Goal: Task Accomplishment & Management: Use online tool/utility

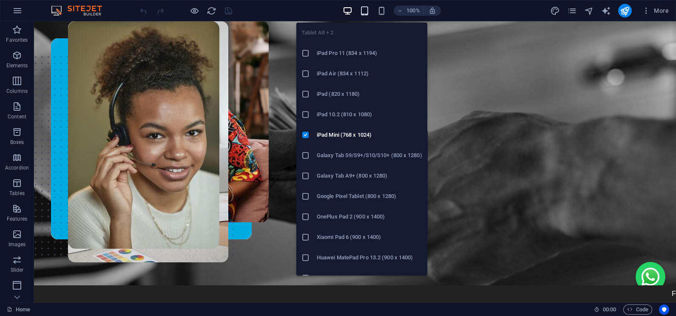
click at [363, 11] on icon "button" at bounding box center [365, 11] width 10 height 10
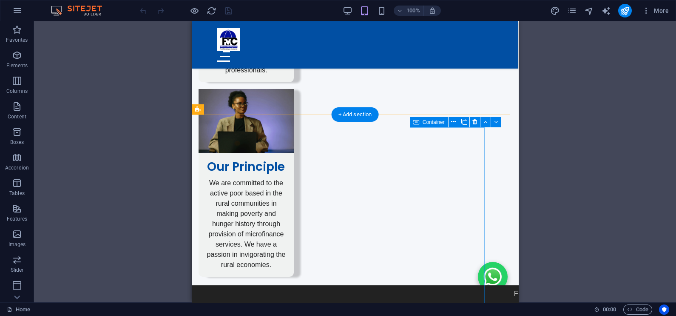
scroll to position [1158, 0]
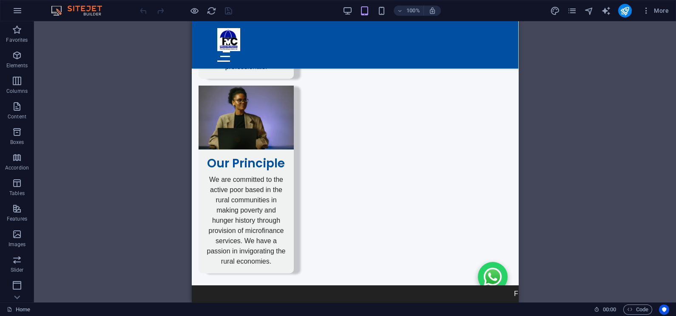
click at [353, 8] on div "100%" at bounding box center [392, 11] width 98 height 14
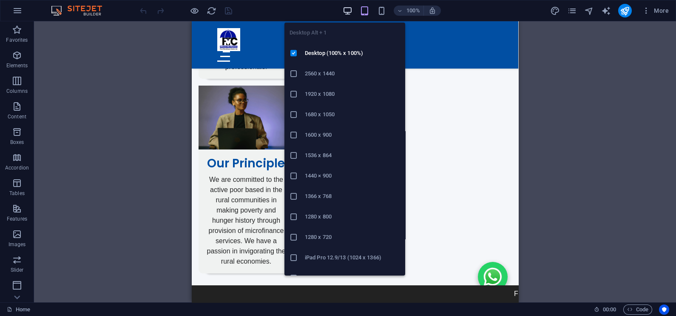
click at [346, 8] on icon "button" at bounding box center [348, 11] width 10 height 10
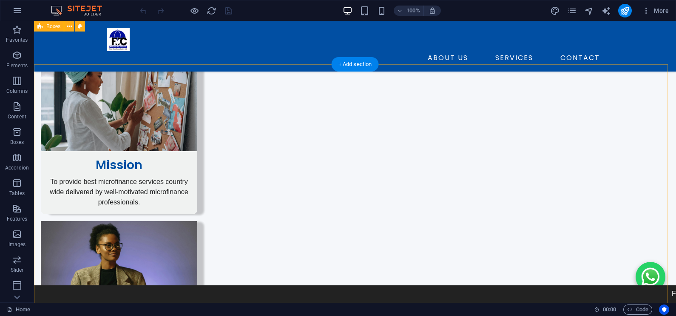
scroll to position [1064, 0]
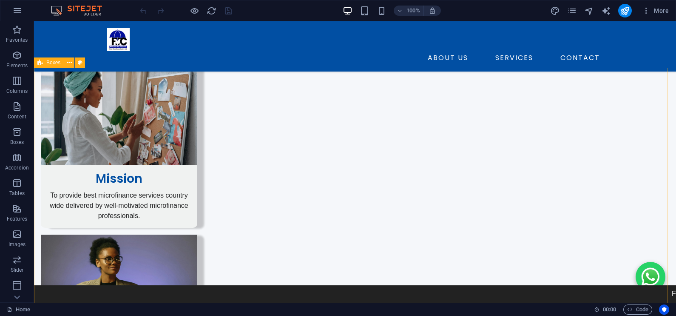
click at [53, 61] on span "Boxes" at bounding box center [53, 62] width 14 height 5
click at [69, 62] on icon at bounding box center [69, 62] width 5 height 9
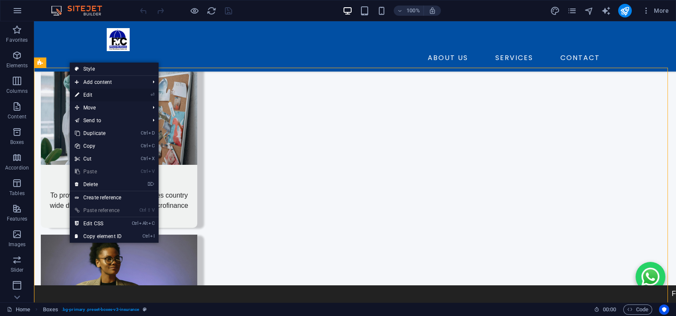
click at [87, 95] on link "⏎ Edit" at bounding box center [98, 94] width 57 height 13
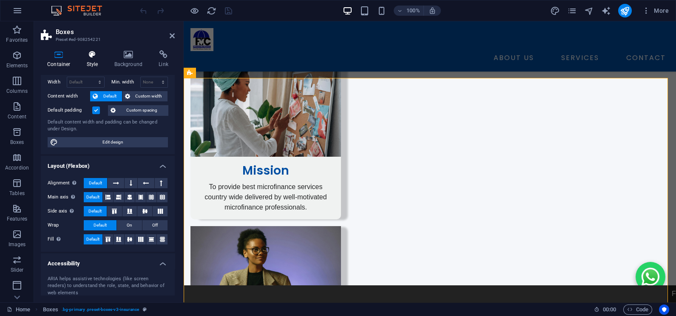
scroll to position [34, 0]
click at [91, 55] on icon at bounding box center [92, 54] width 24 height 9
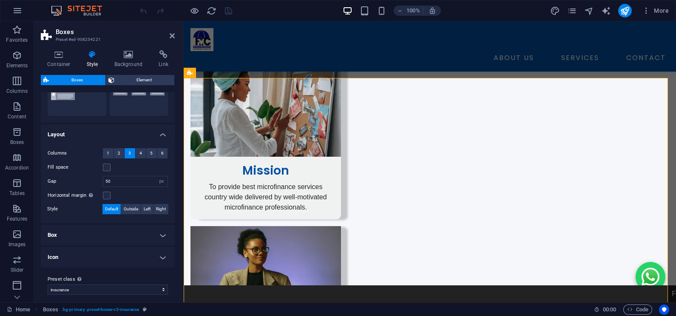
scroll to position [115, 0]
click at [108, 176] on input "50" at bounding box center [135, 181] width 64 height 10
type input "30"
click at [171, 34] on icon at bounding box center [172, 35] width 5 height 7
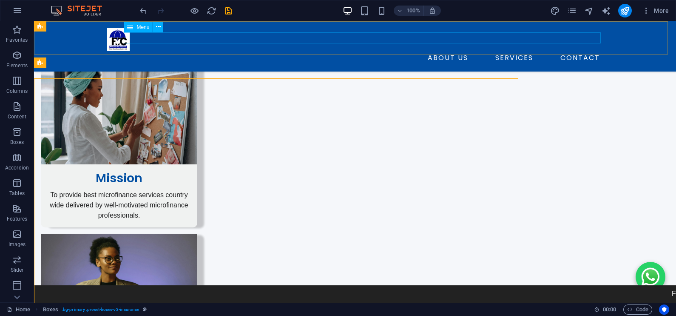
scroll to position [1064, 0]
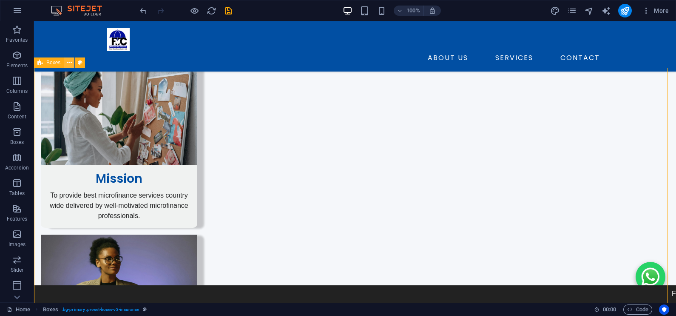
click at [72, 60] on button at bounding box center [69, 62] width 10 height 10
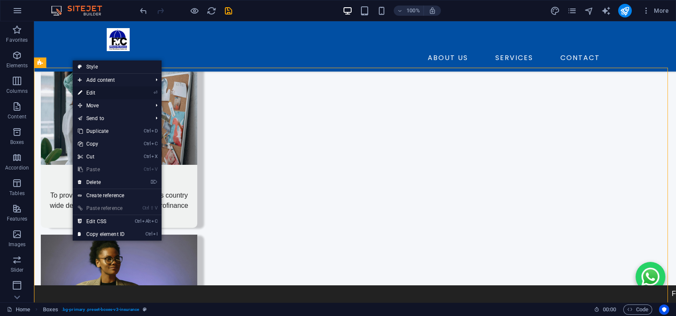
click at [92, 92] on link "⏎ Edit" at bounding box center [101, 92] width 57 height 13
select select "px"
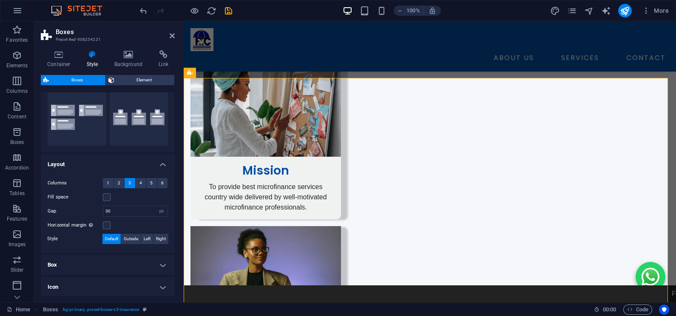
scroll to position [88, 0]
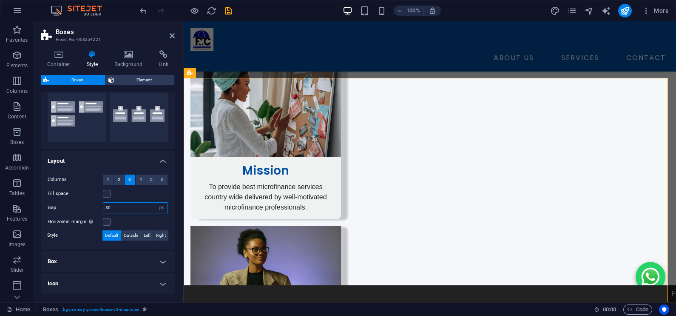
click at [107, 208] on input "30" at bounding box center [135, 207] width 64 height 10
type input "20"
click at [171, 36] on icon at bounding box center [172, 35] width 5 height 7
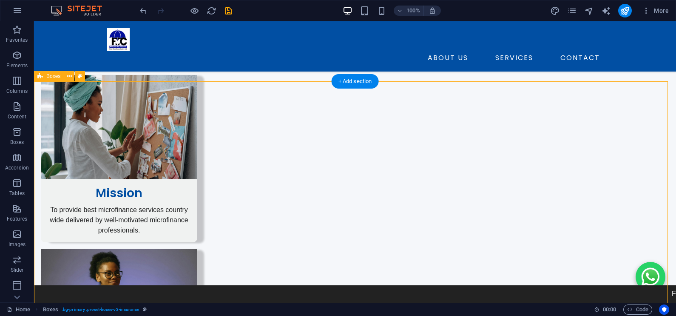
scroll to position [1051, 0]
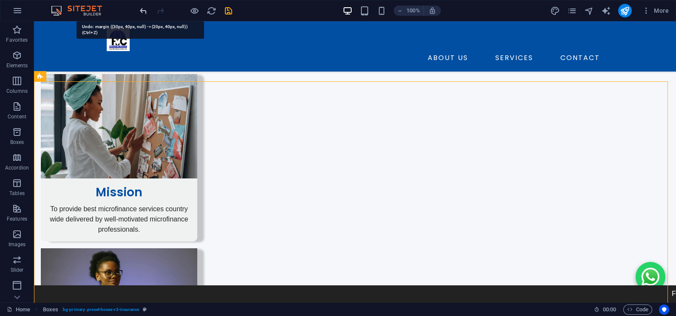
click at [139, 9] on icon "undo" at bounding box center [144, 11] width 10 height 10
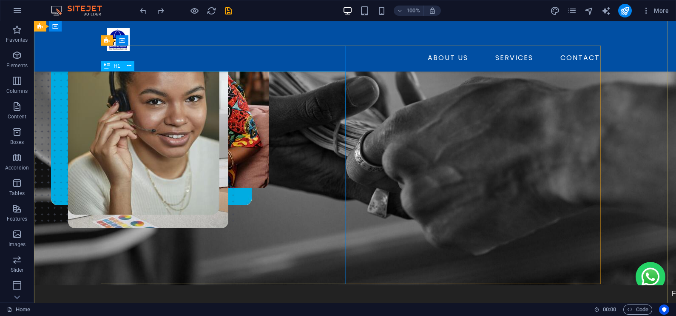
scroll to position [0, 0]
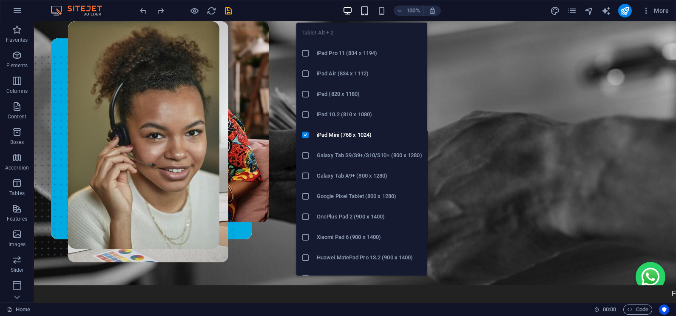
click at [362, 11] on icon "button" at bounding box center [365, 11] width 10 height 10
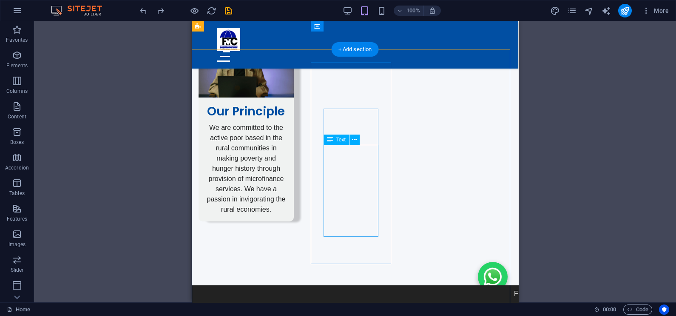
scroll to position [1209, 0]
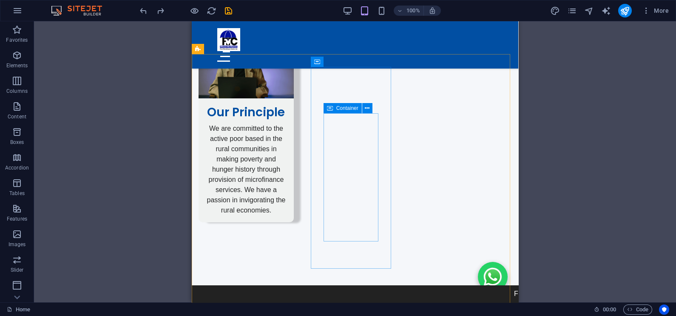
click at [327, 107] on icon at bounding box center [330, 108] width 6 height 10
click at [368, 106] on icon at bounding box center [367, 108] width 5 height 9
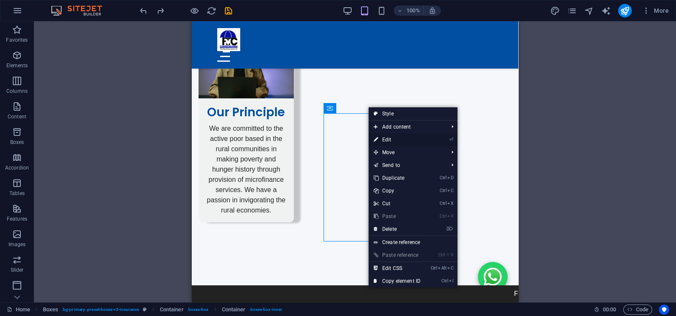
click at [386, 140] on link "⏎ Edit" at bounding box center [397, 139] width 57 height 13
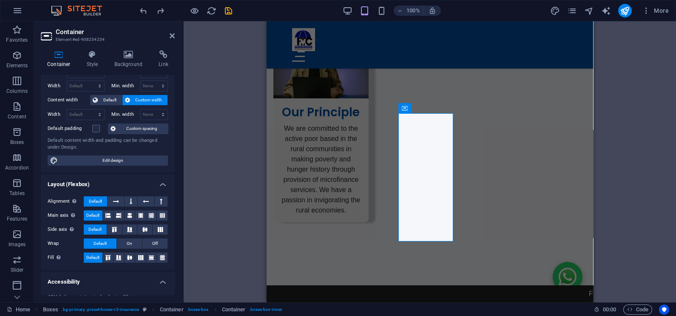
scroll to position [27, 0]
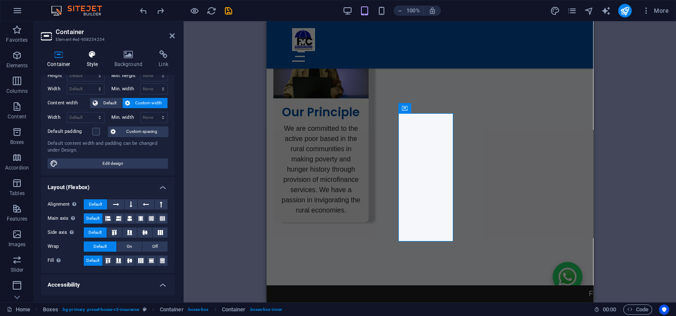
click at [91, 56] on icon at bounding box center [92, 54] width 24 height 9
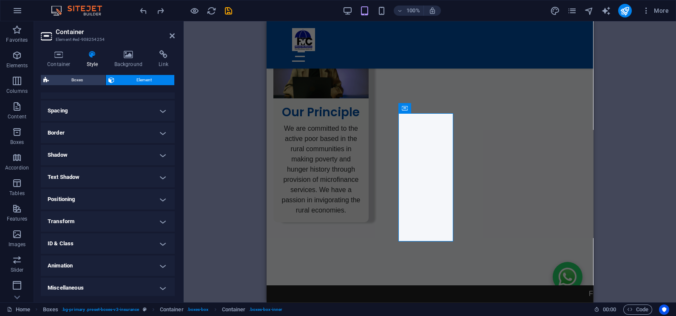
scroll to position [156, 0]
click at [128, 106] on h4 "Spacing" at bounding box center [108, 109] width 134 height 20
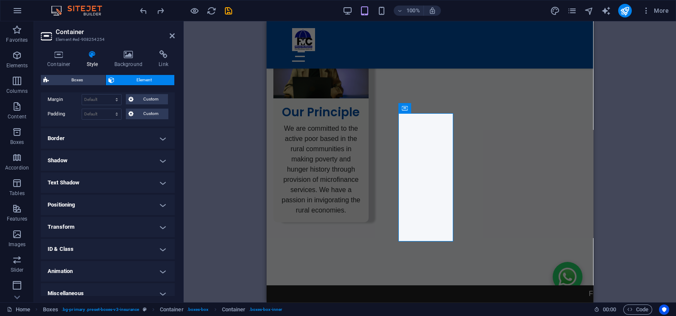
scroll to position [189, 0]
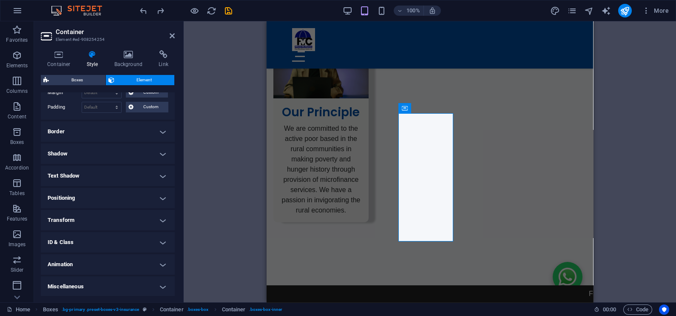
click at [117, 131] on h4 "Border" at bounding box center [108, 131] width 134 height 20
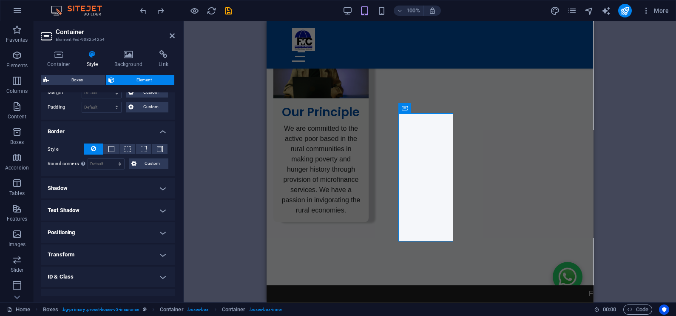
click at [105, 184] on h4 "Shadow" at bounding box center [108, 188] width 134 height 20
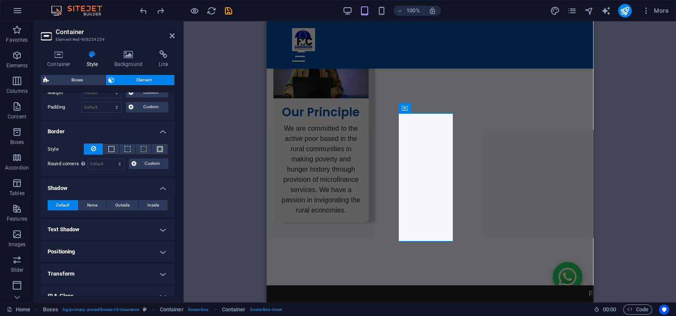
scroll to position [242, 0]
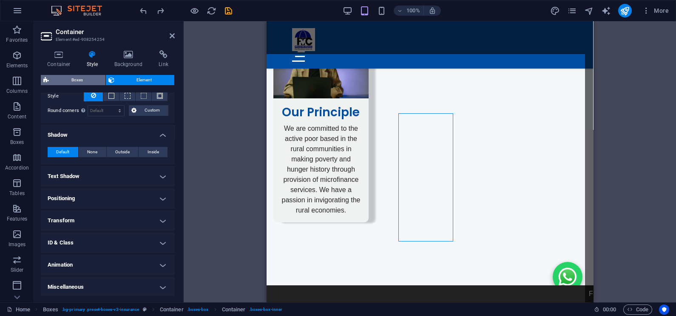
click at [81, 79] on span "Boxes" at bounding box center [76, 80] width 51 height 10
select select "px"
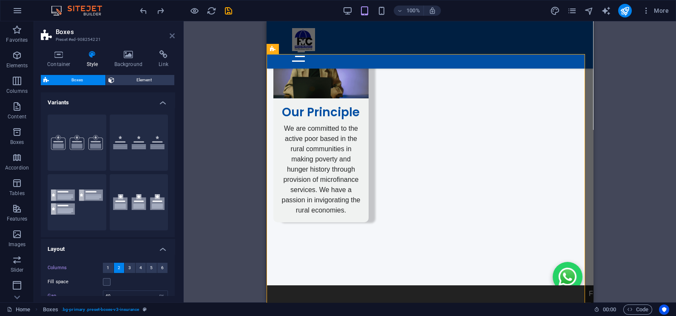
click at [172, 34] on icon at bounding box center [172, 35] width 5 height 7
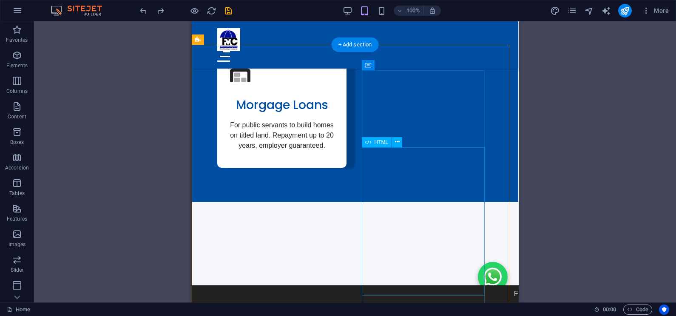
scroll to position [2939, 0]
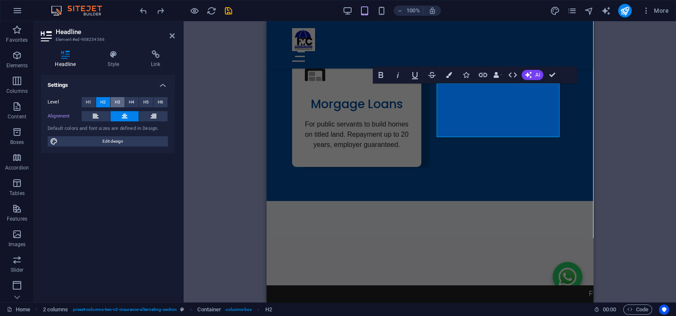
click at [115, 100] on span "H3" at bounding box center [118, 102] width 6 height 10
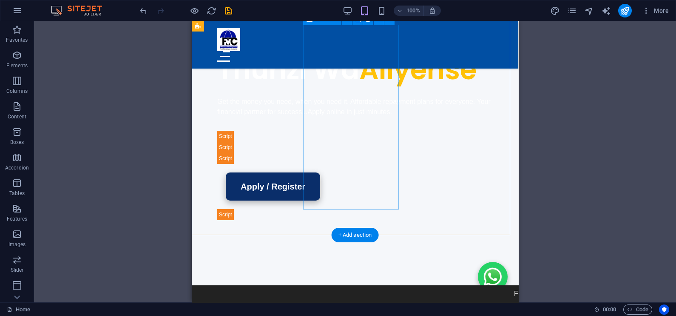
scroll to position [0, 0]
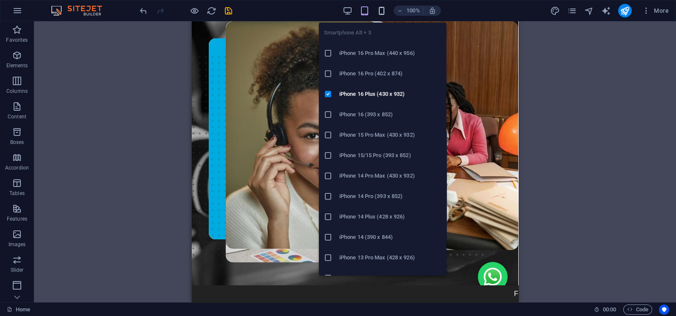
click at [379, 8] on icon "button" at bounding box center [382, 11] width 10 height 10
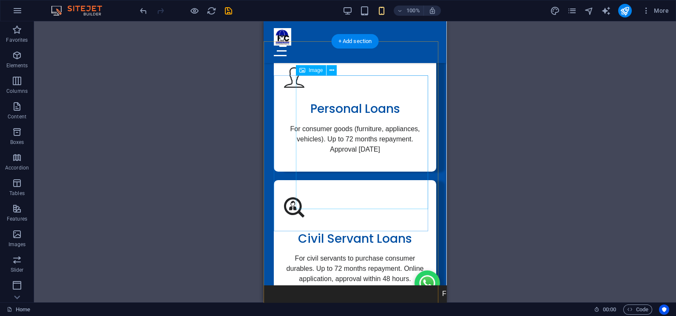
scroll to position [2762, 0]
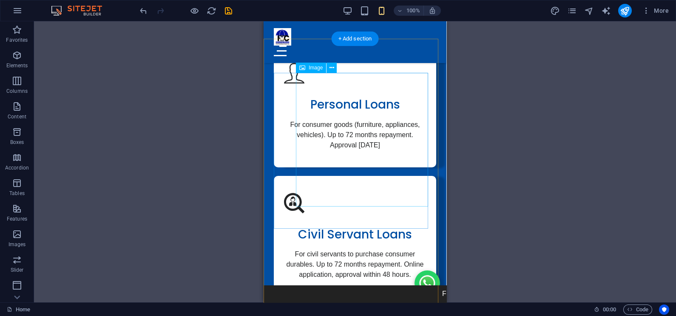
select select "%"
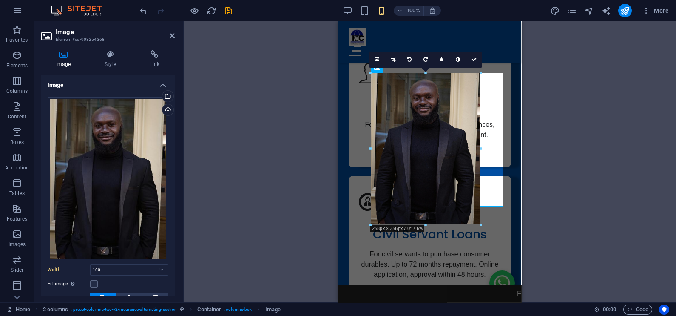
drag, startPoint x: 438, startPoint y: 255, endPoint x: 435, endPoint y: 227, distance: 28.2
type input "256"
select select "px"
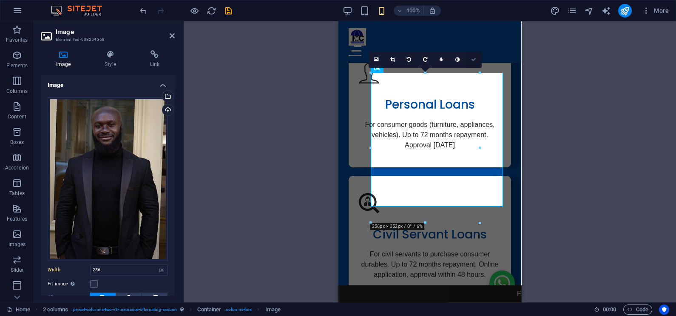
click at [476, 58] on icon at bounding box center [473, 59] width 5 height 5
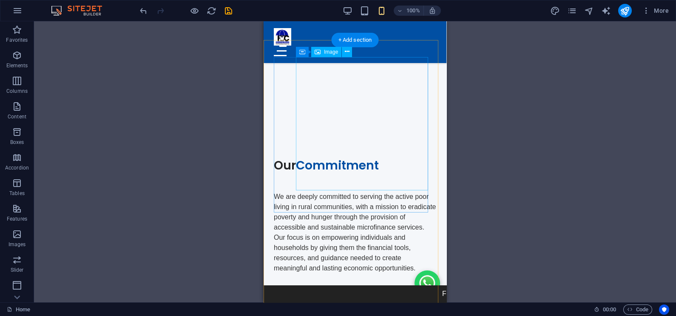
scroll to position [3259, 0]
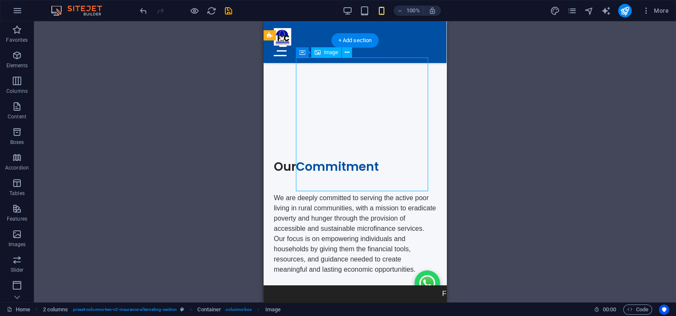
select select "%"
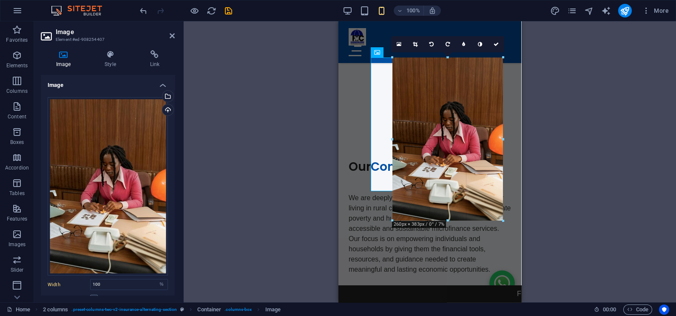
drag, startPoint x: 438, startPoint y: 255, endPoint x: 387, endPoint y: 217, distance: 63.2
type input "260"
select select "px"
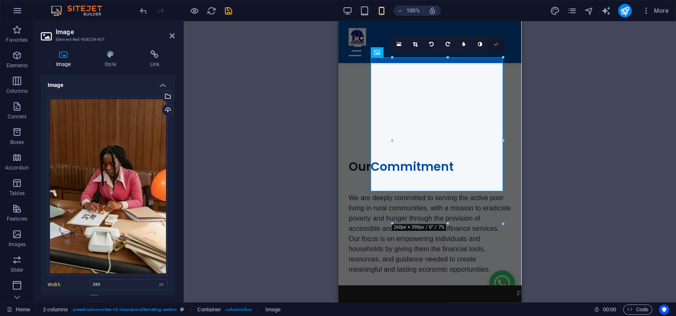
click at [495, 40] on link at bounding box center [496, 44] width 16 height 16
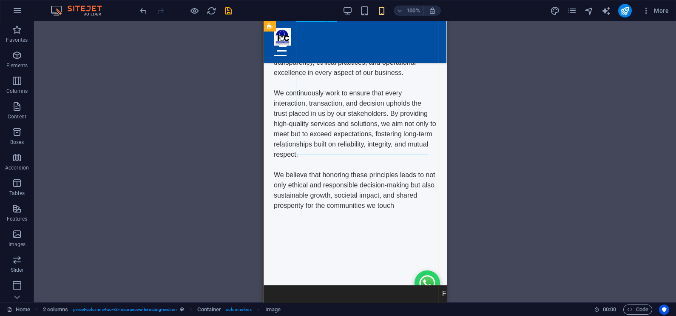
scroll to position [3747, 0]
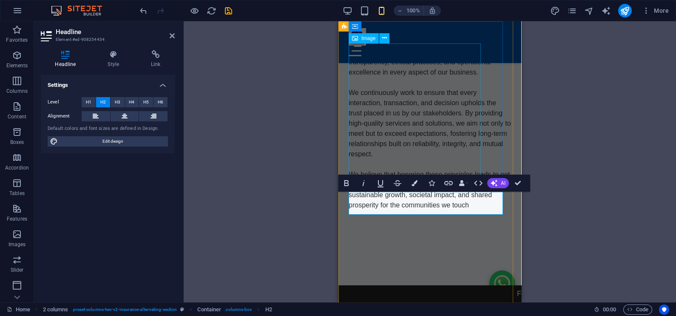
select select "%"
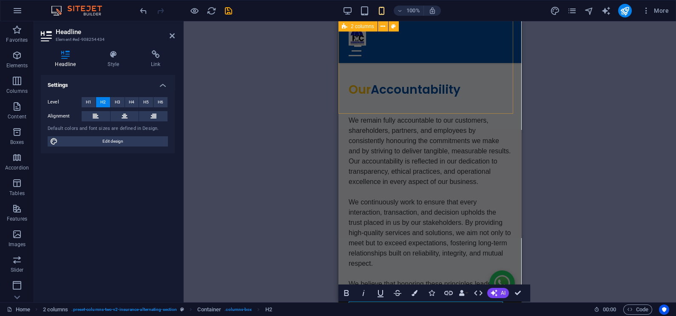
scroll to position [3638, 0]
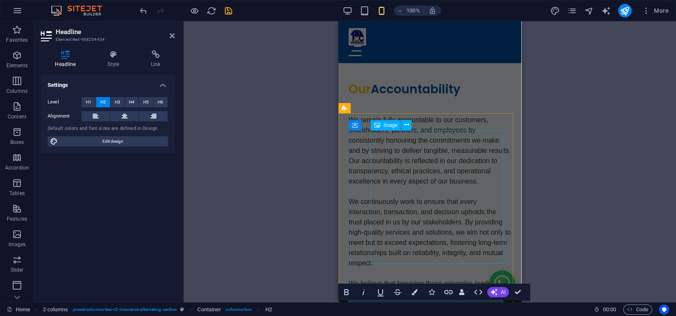
select select "%"
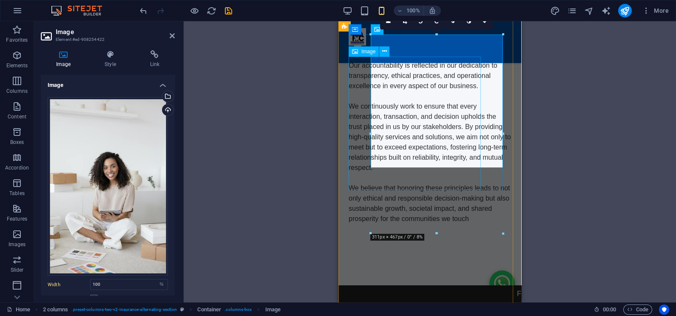
scroll to position [3735, 0]
drag, startPoint x: 774, startPoint y: 253, endPoint x: 429, endPoint y: 198, distance: 349.6
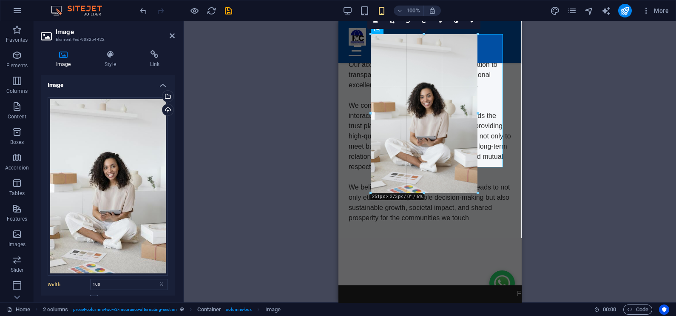
drag, startPoint x: 438, startPoint y: 233, endPoint x: 439, endPoint y: 193, distance: 40.0
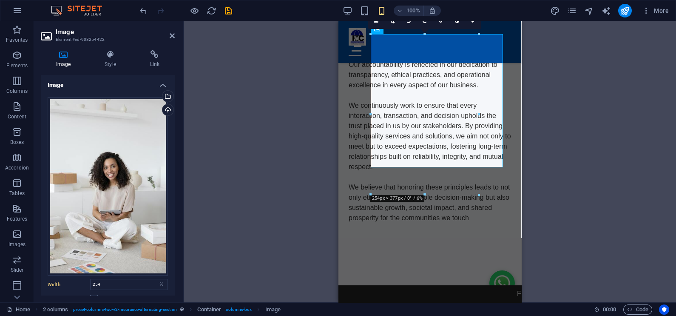
type input "254"
select select "px"
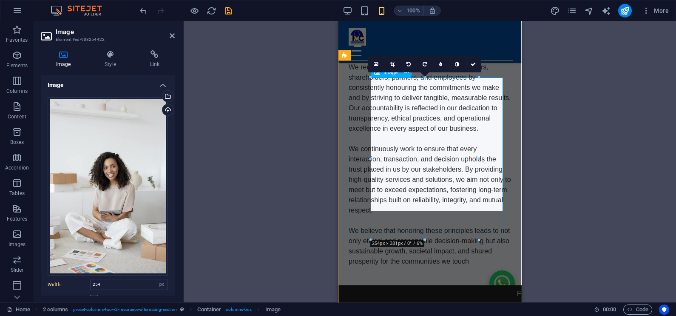
scroll to position [3692, 0]
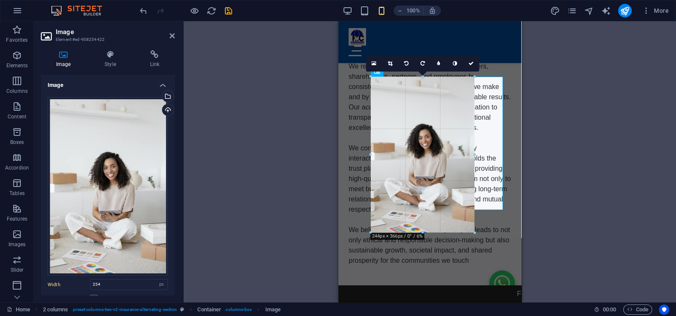
drag, startPoint x: 424, startPoint y: 238, endPoint x: 424, endPoint y: 230, distance: 7.2
type input "244"
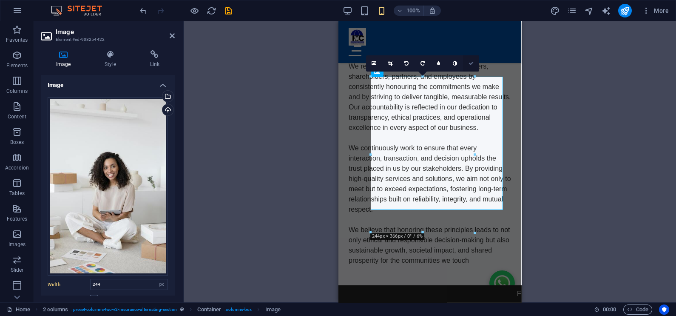
click at [472, 62] on icon at bounding box center [471, 63] width 5 height 5
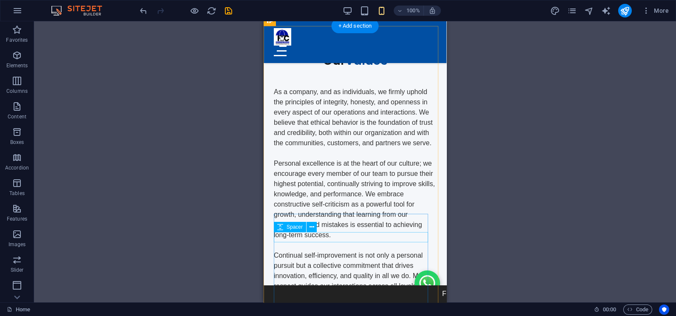
scroll to position [4252, 0]
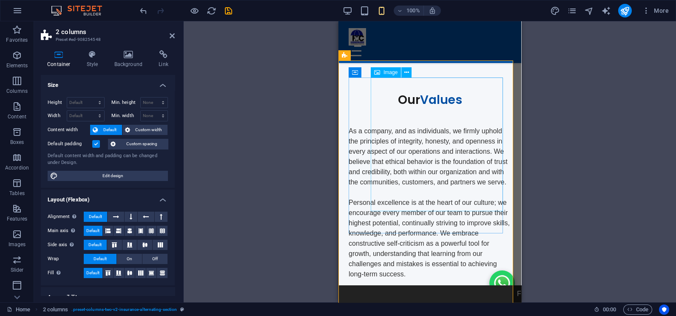
scroll to position [4225, 0]
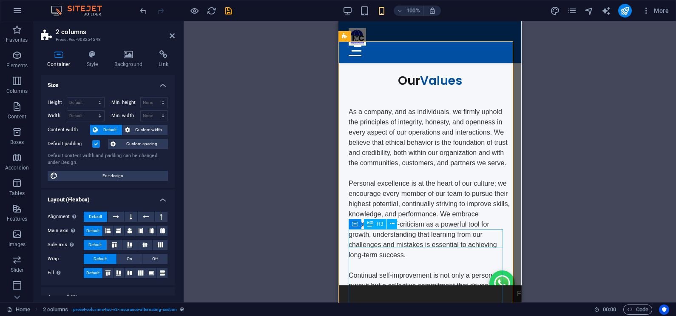
scroll to position [4244, 0]
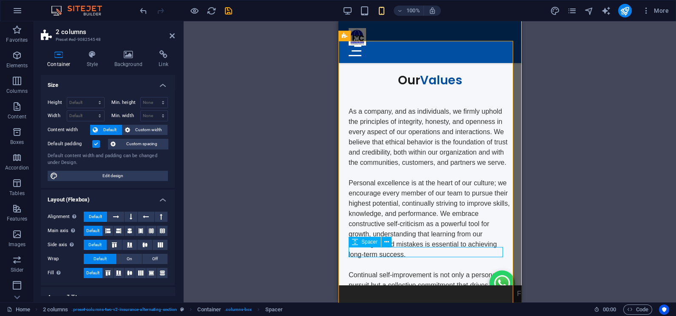
select select "px"
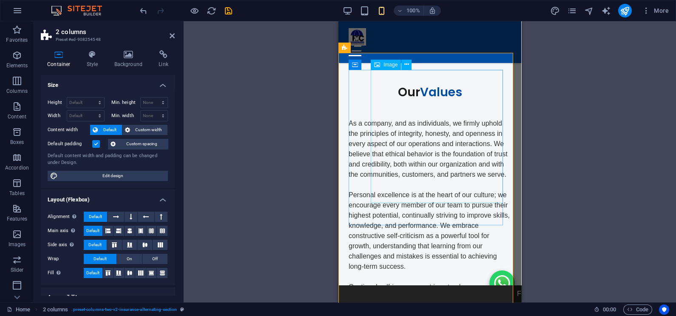
scroll to position [4232, 0]
click at [390, 65] on span "Image" at bounding box center [391, 65] width 14 height 5
select select "%"
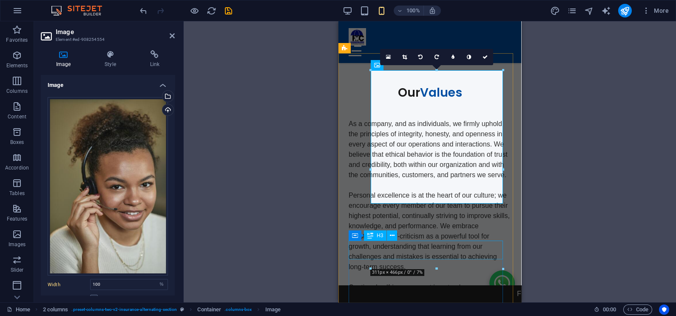
drag, startPoint x: 776, startPoint y: 288, endPoint x: 435, endPoint y: 247, distance: 343.5
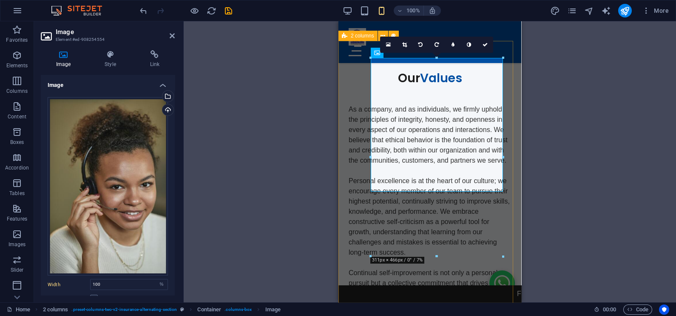
scroll to position [4244, 0]
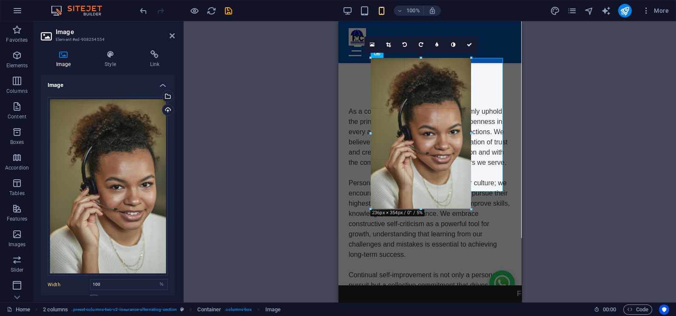
click at [440, 217] on div at bounding box center [425, 244] width 175 height 407
type input "236"
select select "px"
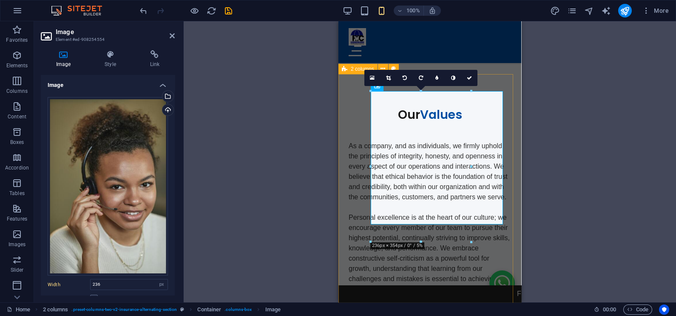
scroll to position [4211, 0]
click at [472, 80] on link at bounding box center [469, 78] width 16 height 16
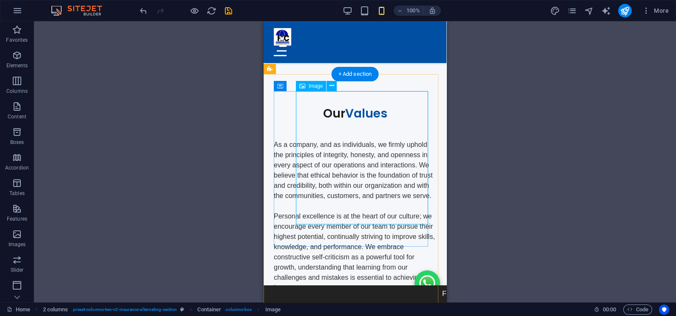
select select "px"
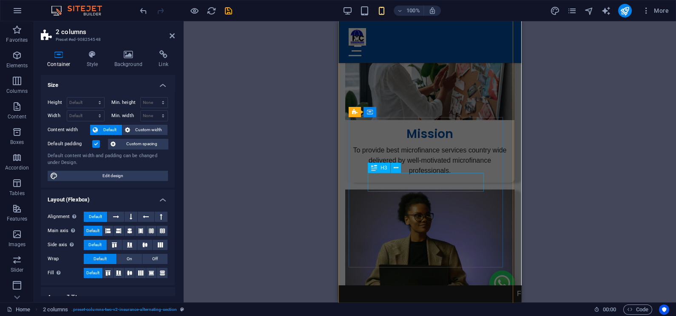
scroll to position [1569, 0]
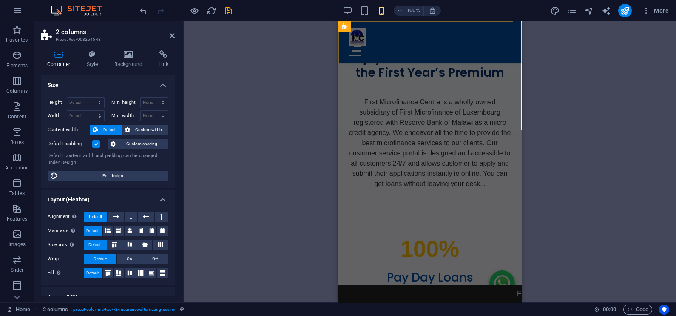
click at [457, 26] on div "ABOUT US SERVICES CONTACT" at bounding box center [429, 42] width 183 height 42
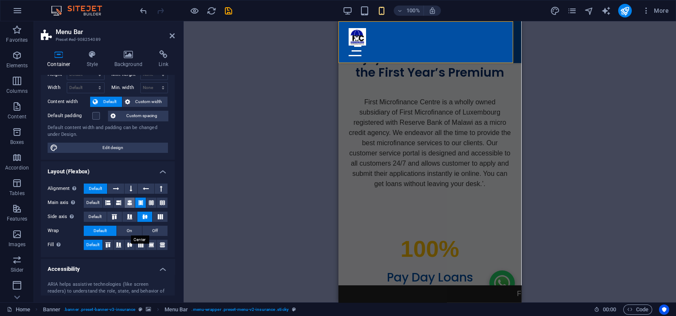
scroll to position [108, 0]
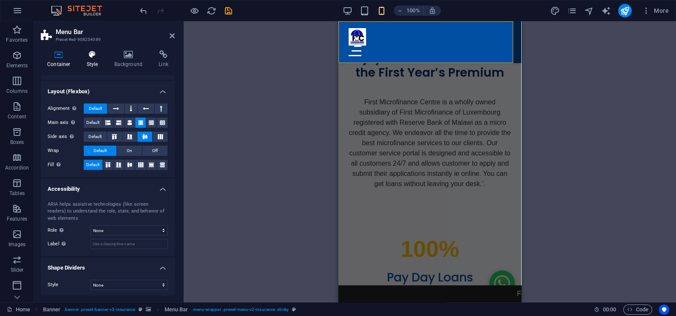
click at [97, 60] on h4 "Style" at bounding box center [94, 59] width 28 height 18
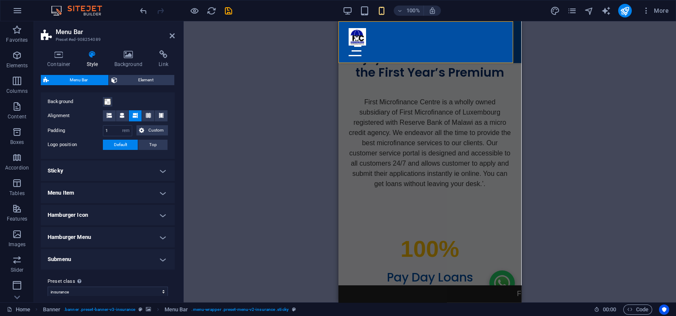
scroll to position [171, 0]
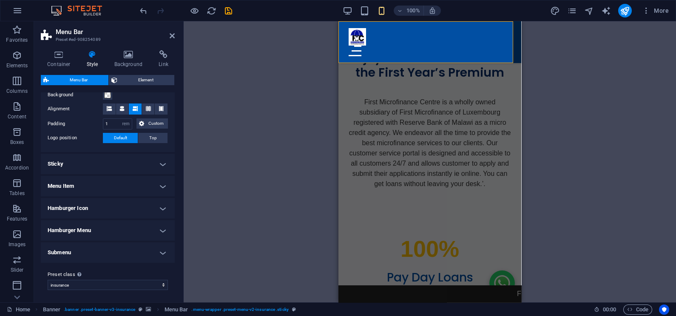
click at [140, 200] on h4 "Hamburger Icon" at bounding box center [108, 208] width 134 height 20
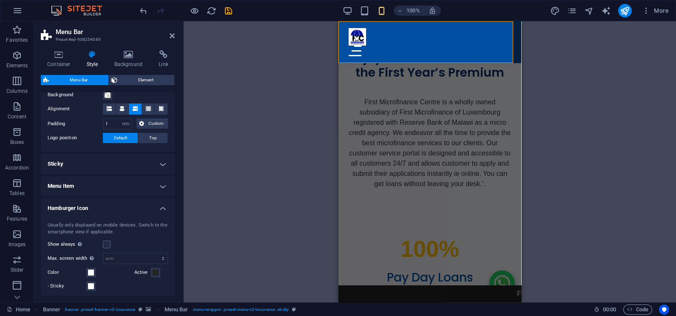
click at [148, 185] on h4 "Menu Item" at bounding box center [108, 186] width 134 height 20
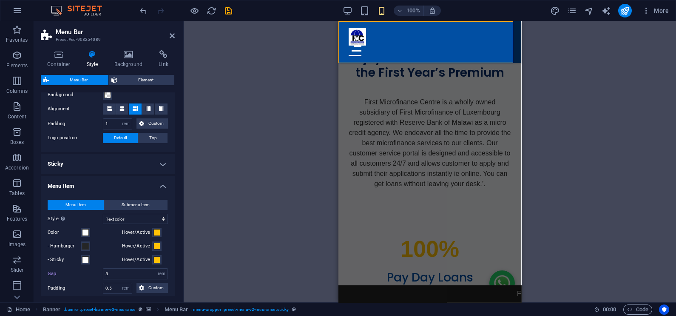
click at [158, 161] on h4 "Sticky" at bounding box center [108, 164] width 134 height 20
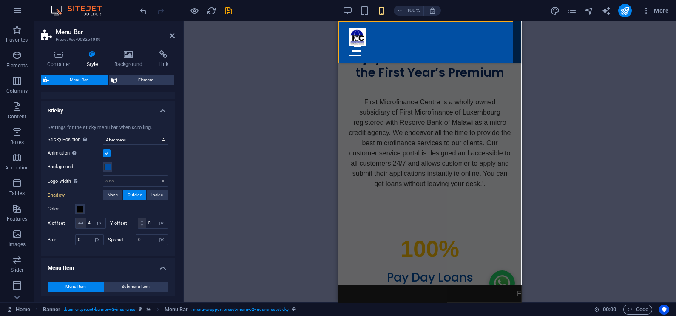
scroll to position [224, 0]
click at [89, 222] on input "4" at bounding box center [96, 223] width 20 height 10
type input "3"
click at [146, 228] on input "number" at bounding box center [157, 223] width 22 height 10
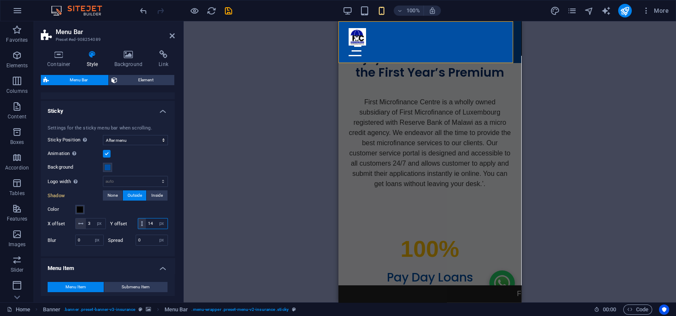
type input "15"
click at [146, 228] on input "15" at bounding box center [157, 223] width 22 height 10
click at [115, 273] on h4 "Menu Item" at bounding box center [108, 265] width 134 height 15
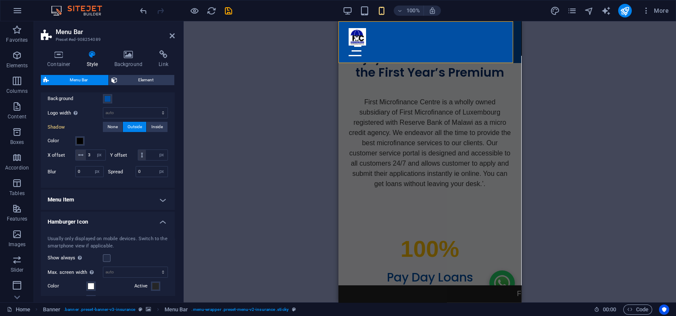
type input "15"
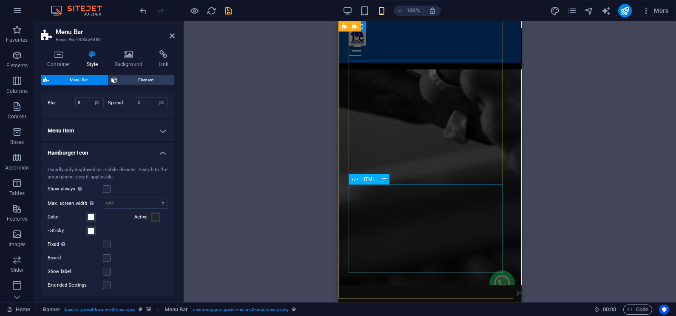
scroll to position [191, 0]
click at [120, 141] on h4 "Menu Item" at bounding box center [108, 130] width 134 height 20
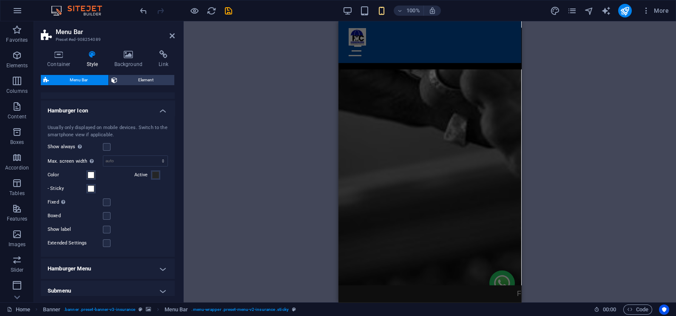
scroll to position [643, 0]
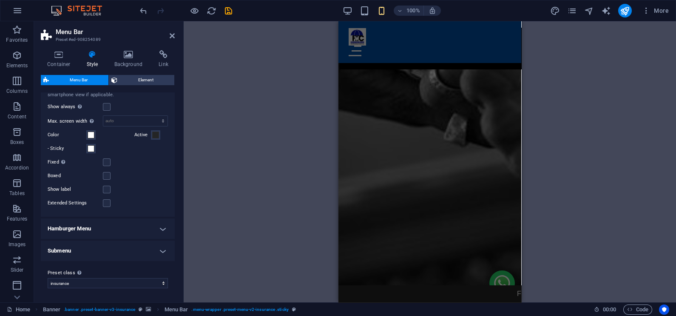
click at [134, 228] on h4 "Hamburger Menu" at bounding box center [108, 228] width 134 height 20
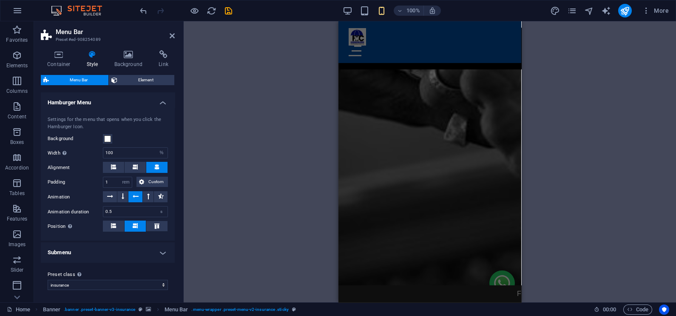
scroll to position [769, 0]
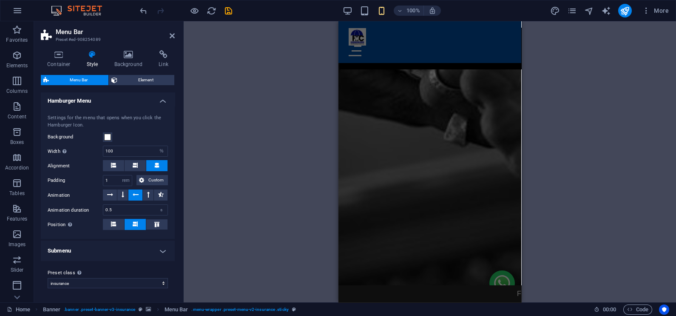
click at [105, 256] on h4 "Submenu" at bounding box center [108, 250] width 134 height 20
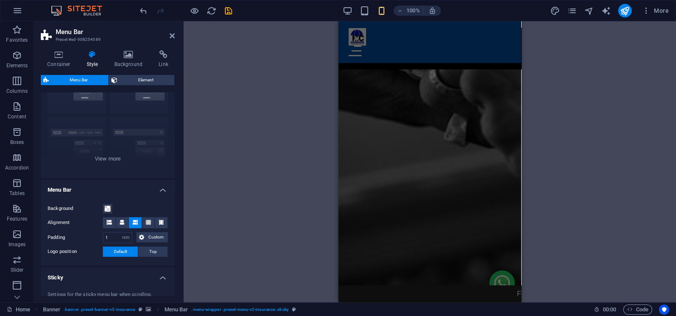
scroll to position [0, 0]
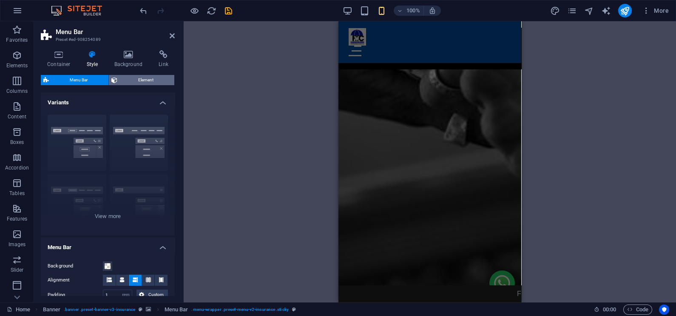
click at [135, 80] on span "Element" at bounding box center [146, 80] width 52 height 10
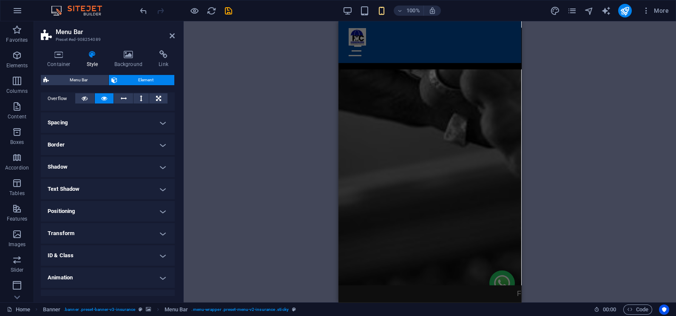
scroll to position [143, 0]
click at [119, 119] on h4 "Spacing" at bounding box center [108, 121] width 134 height 20
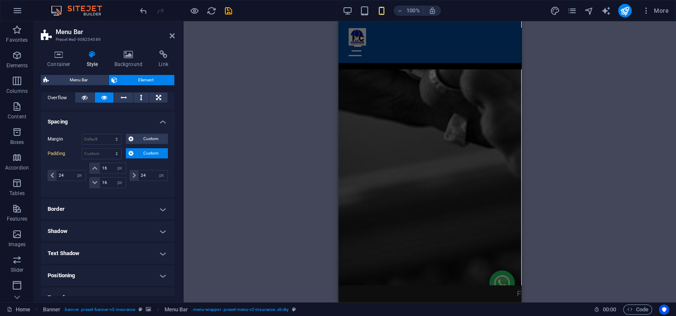
click at [119, 119] on h4 "Spacing" at bounding box center [108, 118] width 134 height 15
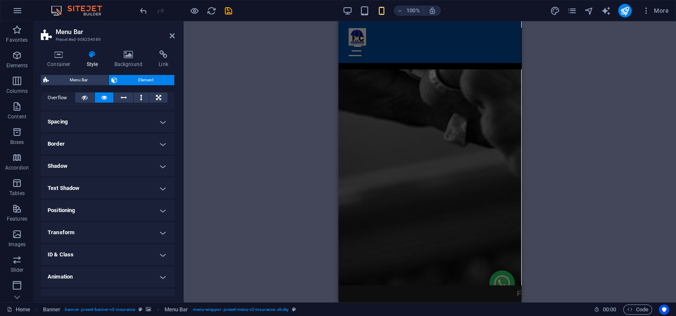
click at [114, 146] on h4 "Border" at bounding box center [108, 144] width 134 height 20
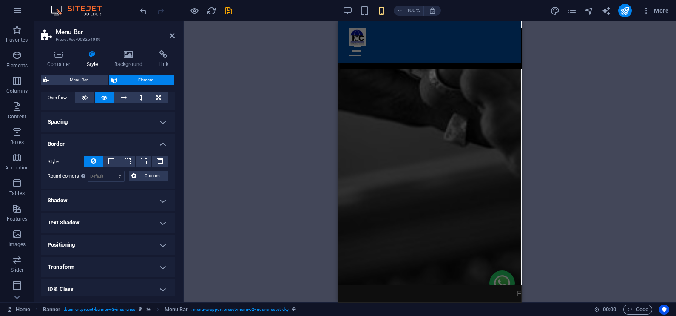
click at [114, 146] on h4 "Border" at bounding box center [108, 141] width 134 height 15
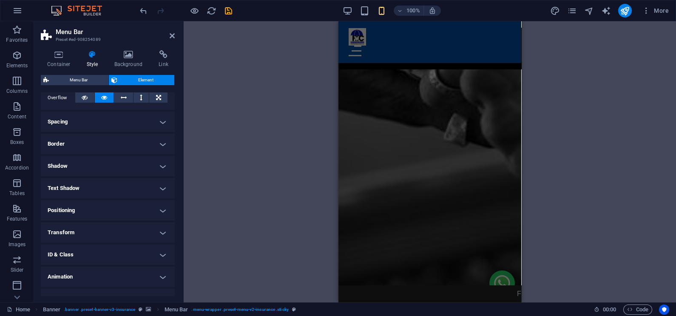
scroll to position [156, 0]
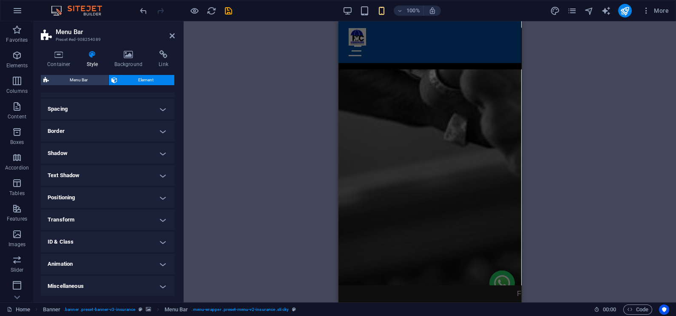
click at [111, 153] on h4 "Shadow" at bounding box center [108, 153] width 134 height 20
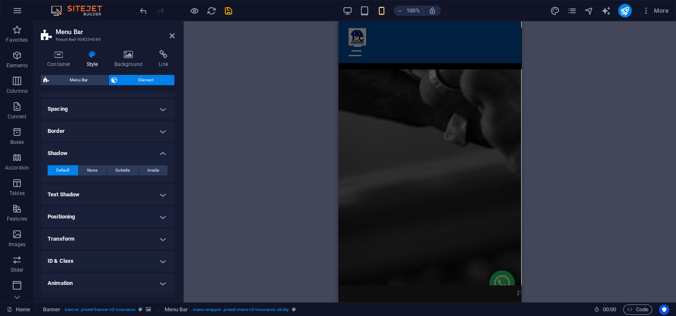
click at [111, 153] on h4 "Shadow" at bounding box center [108, 150] width 134 height 15
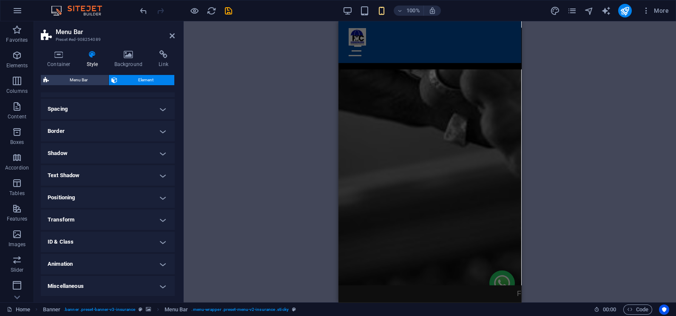
click at [108, 174] on h4 "Text Shadow" at bounding box center [108, 175] width 134 height 20
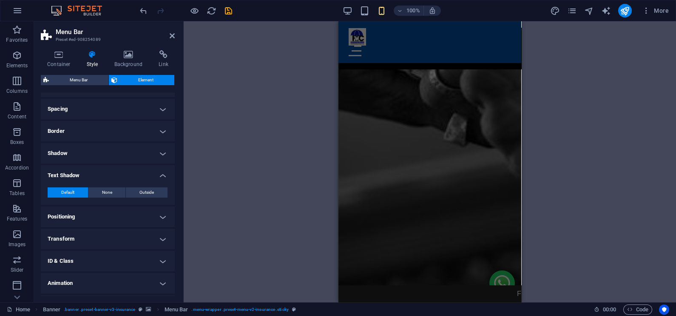
click at [108, 174] on h4 "Text Shadow" at bounding box center [108, 172] width 134 height 15
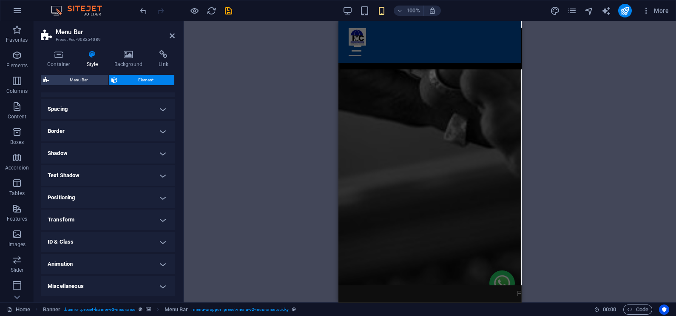
click at [104, 191] on h4 "Positioning" at bounding box center [108, 197] width 134 height 20
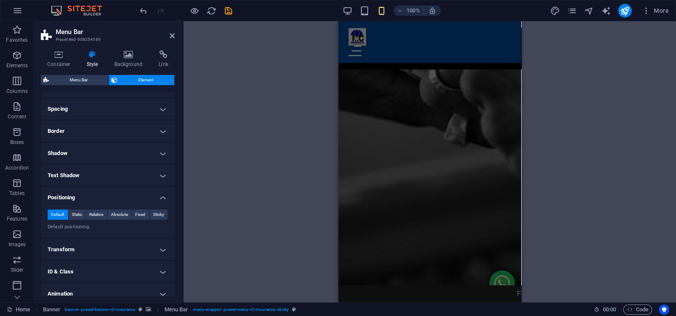
click at [104, 191] on h4 "Positioning" at bounding box center [108, 194] width 134 height 15
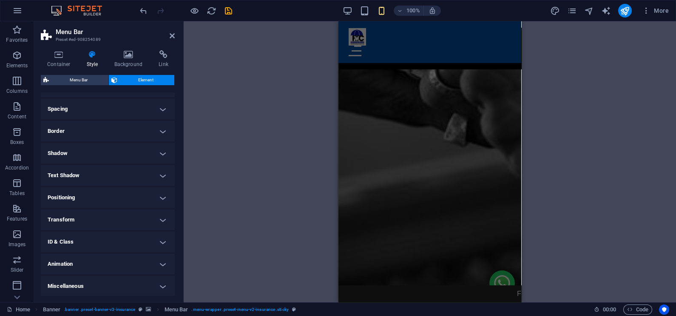
click at [102, 215] on h4 "Transform" at bounding box center [108, 219] width 134 height 20
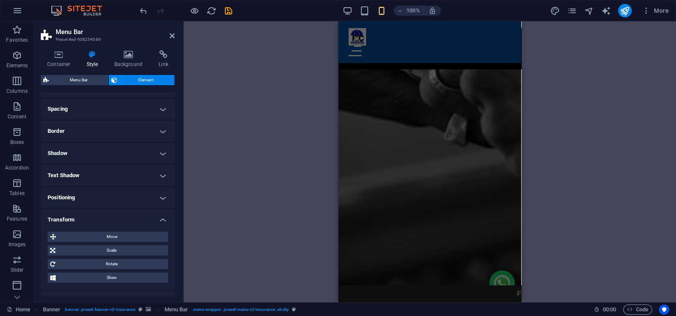
click at [102, 215] on h4 "Transform" at bounding box center [108, 216] width 134 height 15
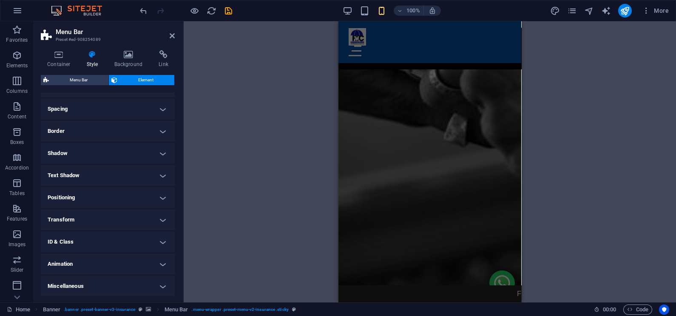
click at [99, 242] on h4 "ID & Class" at bounding box center [108, 241] width 134 height 20
click at [99, 242] on h4 "ID & Class" at bounding box center [108, 238] width 134 height 15
click at [174, 35] on icon at bounding box center [172, 35] width 5 height 7
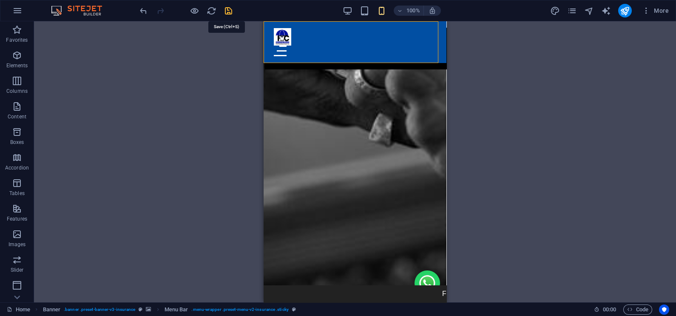
click at [225, 9] on icon "save" at bounding box center [229, 11] width 10 height 10
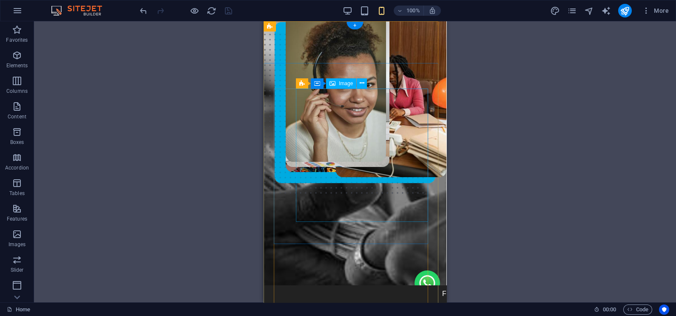
scroll to position [0, 0]
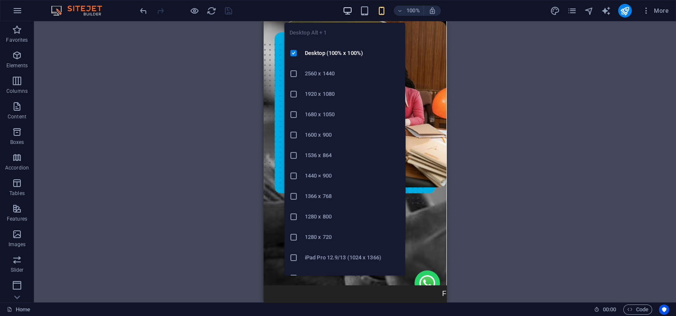
click at [349, 9] on icon "button" at bounding box center [348, 11] width 10 height 10
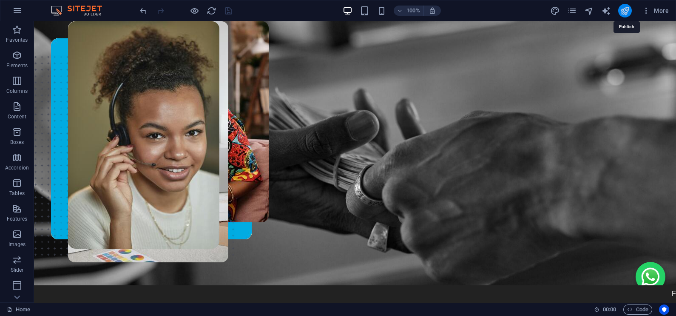
click at [629, 14] on icon "publish" at bounding box center [625, 11] width 10 height 10
